Goal: Information Seeking & Learning: Learn about a topic

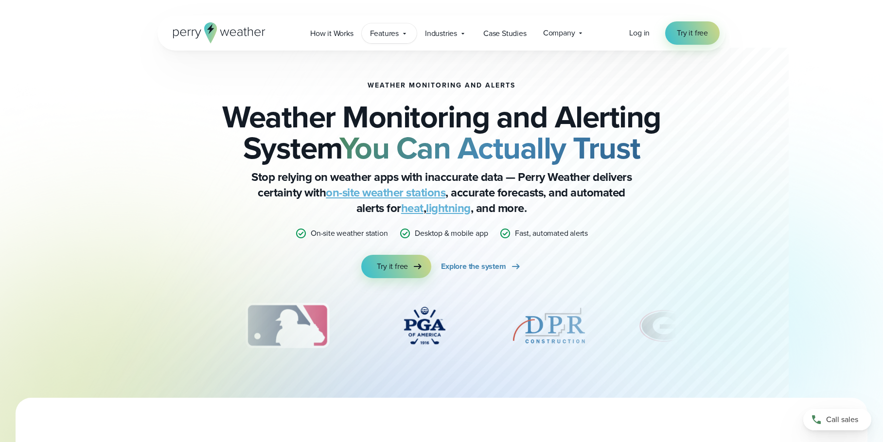
click at [394, 34] on span "Features" at bounding box center [384, 34] width 29 height 12
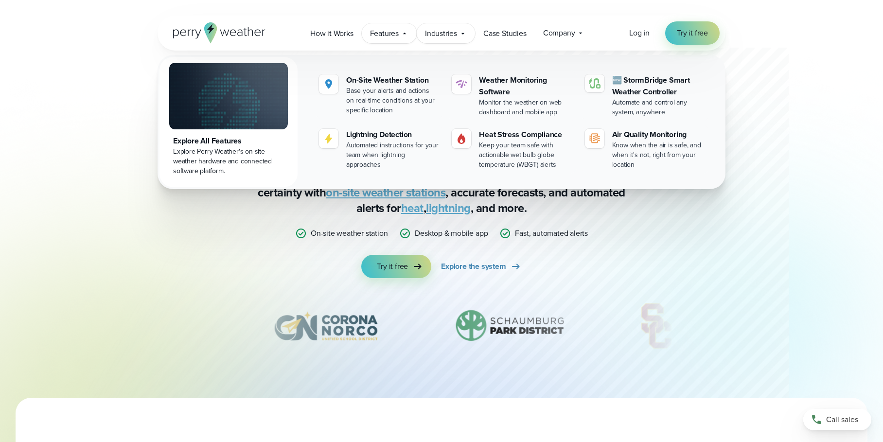
click at [447, 33] on span "Industries" at bounding box center [441, 34] width 32 height 12
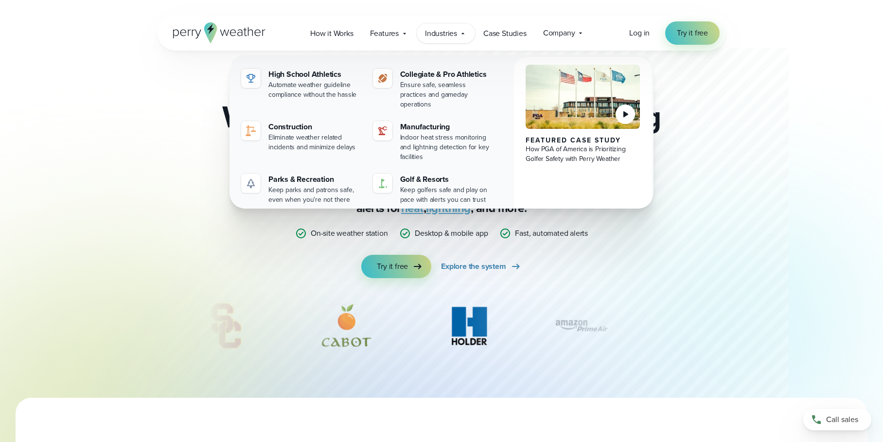
click at [175, 258] on div "Weather Monitoring and Alerts Weather Monitoring and Alerting System You Can Ac…" at bounding box center [441, 224] width 568 height 347
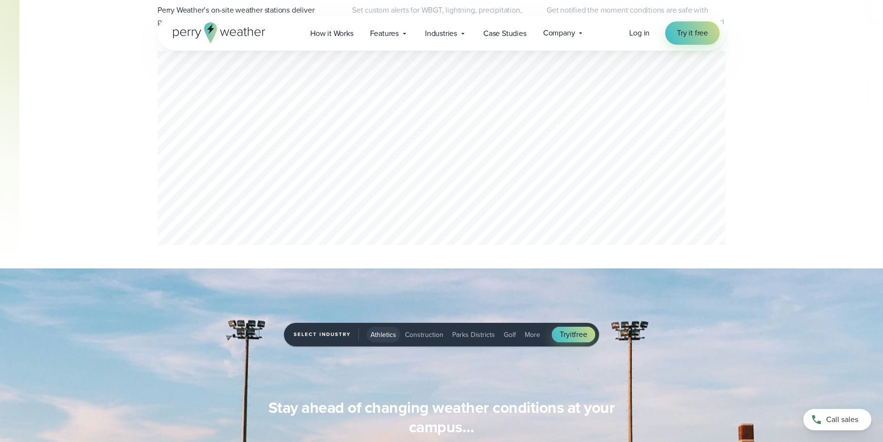
scroll to position [504, 0]
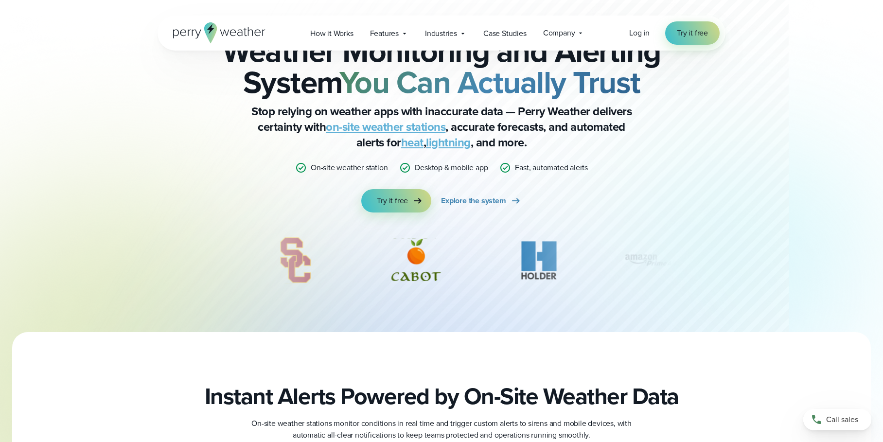
scroll to position [79, 0]
